Goal: Entertainment & Leisure: Consume media (video, audio)

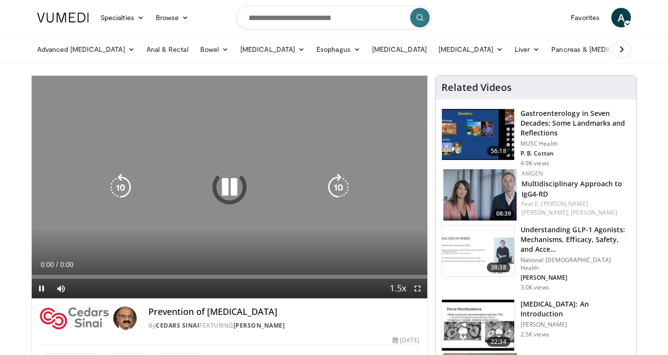
click at [150, 191] on div "Video Player" at bounding box center [229, 187] width 237 height 20
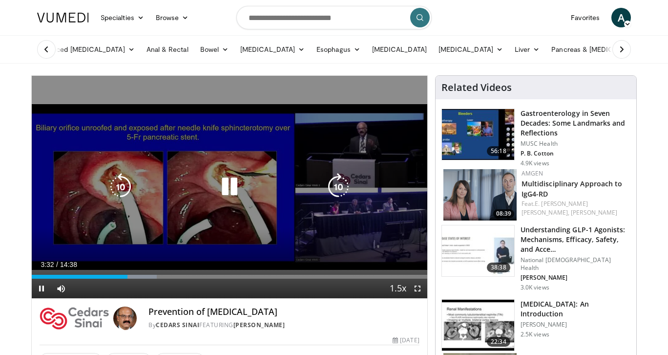
click at [231, 186] on icon "Video Player" at bounding box center [229, 186] width 27 height 27
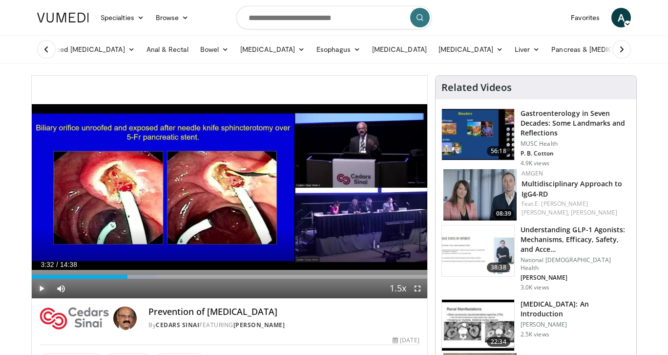
click at [39, 289] on span "Video Player" at bounding box center [42, 288] width 20 height 20
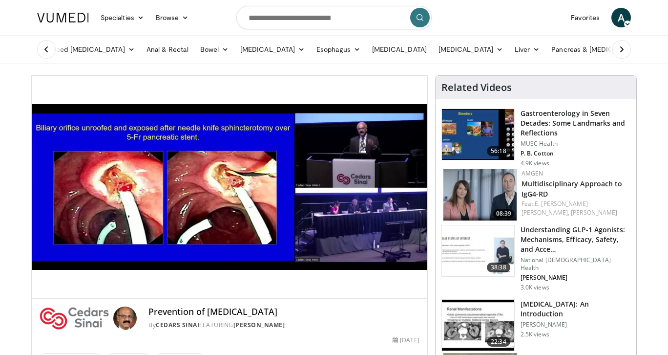
click at [42, 287] on div "10 seconds Tap to unmute" at bounding box center [230, 187] width 396 height 222
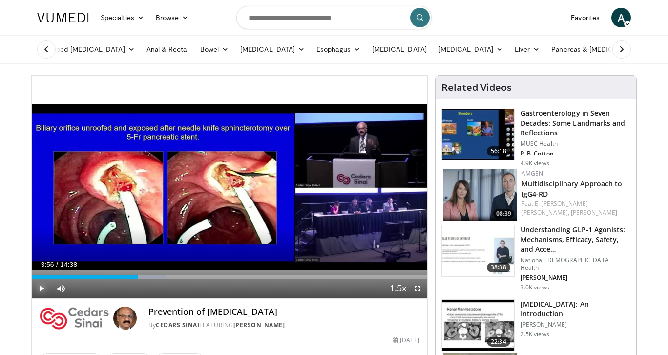
click at [44, 287] on span "Video Player" at bounding box center [42, 288] width 20 height 20
click at [417, 290] on span "Video Player" at bounding box center [418, 288] width 20 height 20
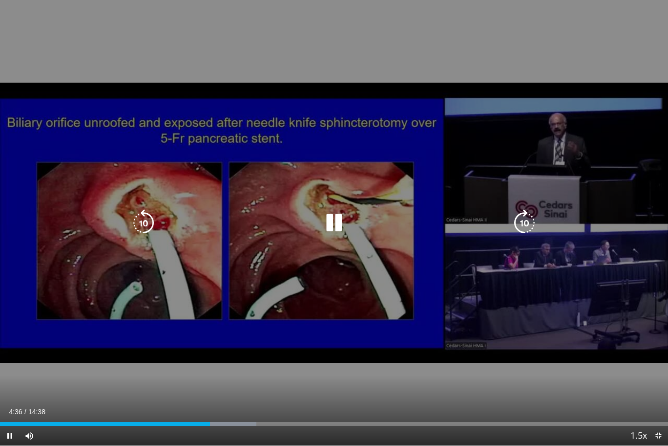
click at [331, 229] on icon "Video Player" at bounding box center [333, 222] width 27 height 27
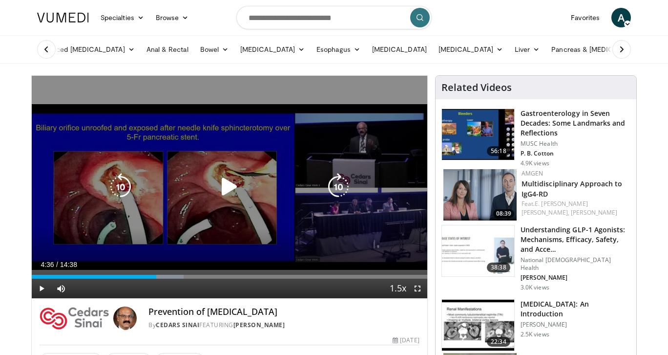
click at [115, 185] on icon "Video Player" at bounding box center [120, 186] width 27 height 27
click at [223, 193] on icon "Video Player" at bounding box center [229, 186] width 27 height 27
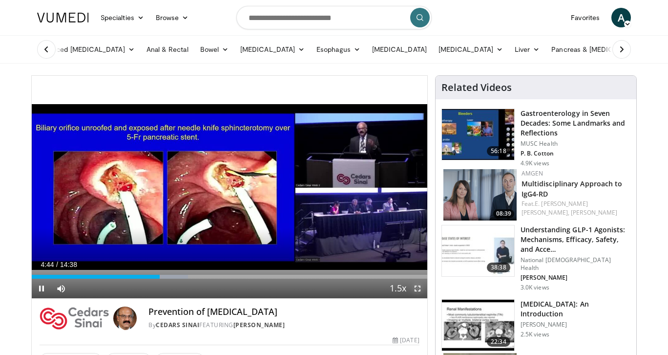
click at [419, 287] on span "Video Player" at bounding box center [418, 288] width 20 height 20
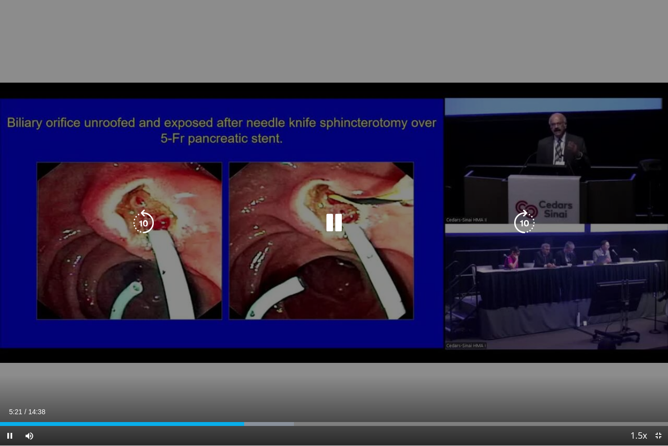
click at [332, 204] on div "10 seconds Tap to unmute" at bounding box center [334, 222] width 668 height 445
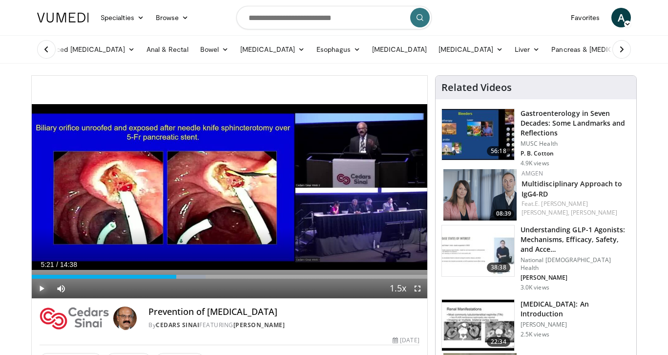
click at [44, 286] on span "Video Player" at bounding box center [42, 288] width 20 height 20
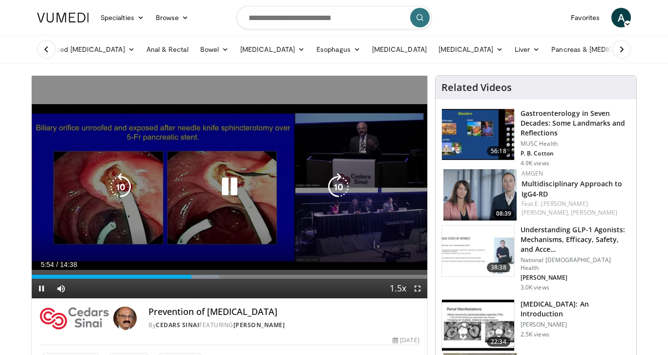
click at [235, 187] on icon "Video Player" at bounding box center [229, 186] width 27 height 27
